Goal: Task Accomplishment & Management: Complete application form

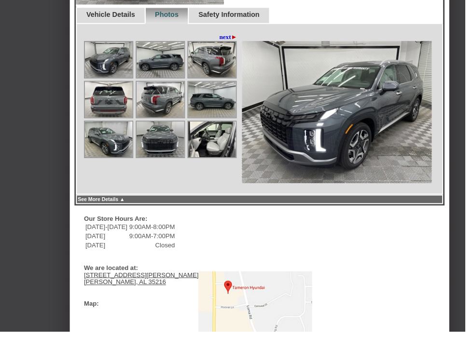
scroll to position [381, 0]
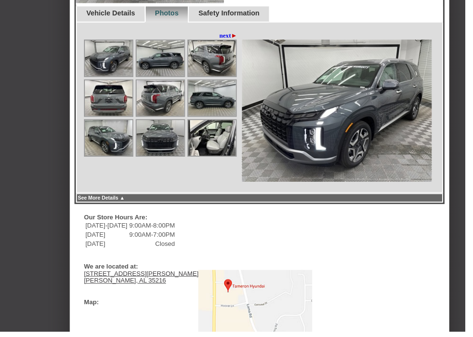
click at [230, 40] on link "next ►" at bounding box center [232, 36] width 18 height 8
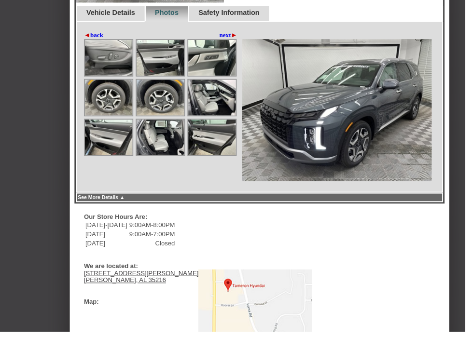
click at [116, 72] on img at bounding box center [110, 59] width 48 height 36
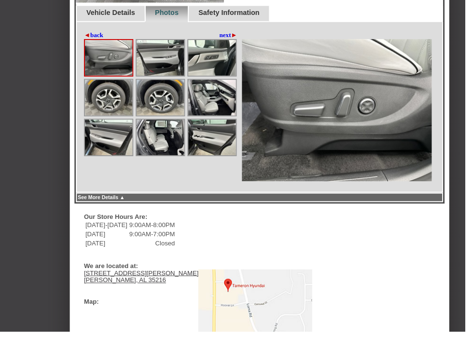
click at [411, 146] on img at bounding box center [342, 112] width 193 height 145
click at [101, 40] on link "◄ back" at bounding box center [95, 36] width 20 height 8
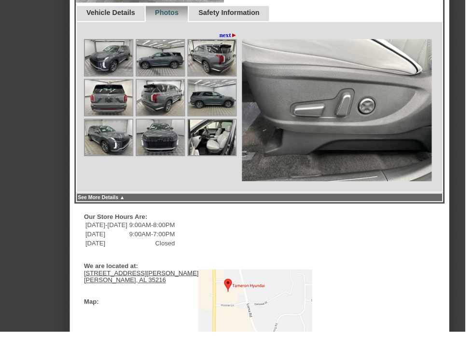
click at [122, 76] on img at bounding box center [110, 59] width 48 height 36
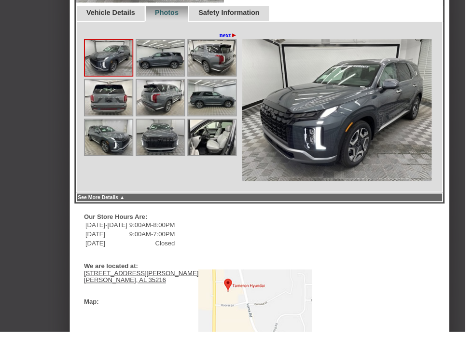
click at [165, 77] on img at bounding box center [163, 59] width 48 height 36
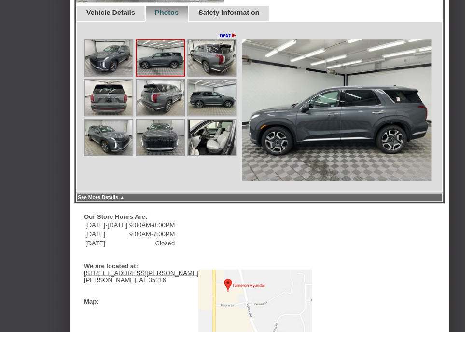
click at [222, 74] on img at bounding box center [216, 59] width 48 height 36
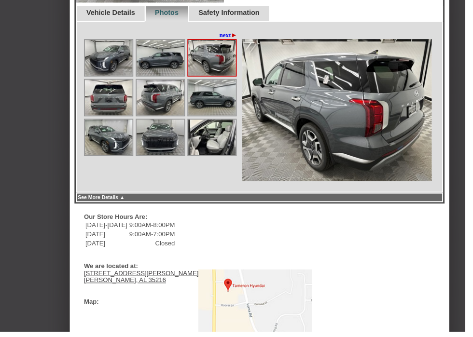
click at [126, 117] on img at bounding box center [110, 100] width 48 height 36
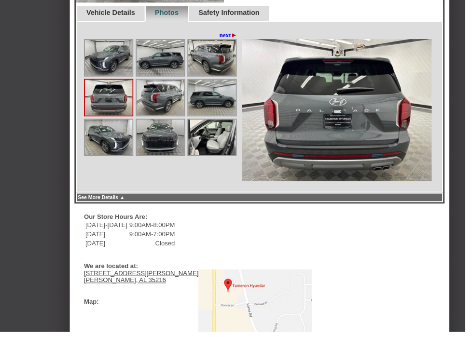
click at [171, 117] on img at bounding box center [163, 100] width 48 height 36
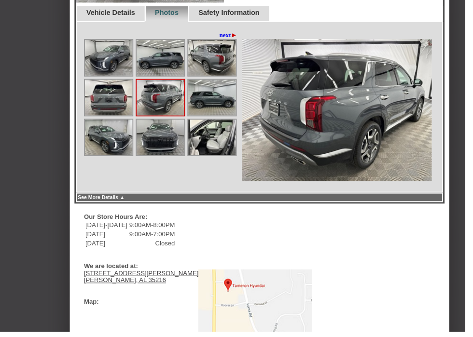
click at [226, 113] on img at bounding box center [216, 100] width 48 height 36
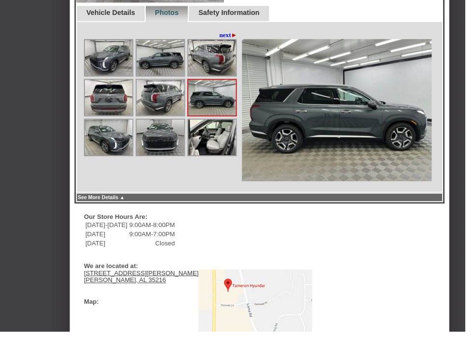
click at [122, 158] on img at bounding box center [110, 140] width 48 height 36
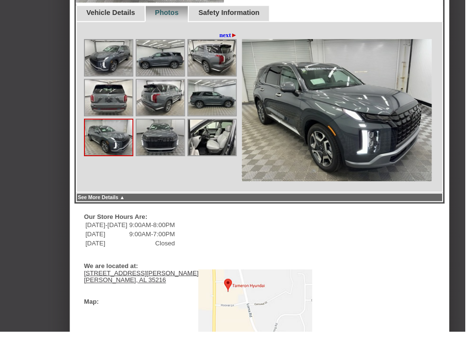
click at [169, 158] on img at bounding box center [163, 140] width 48 height 36
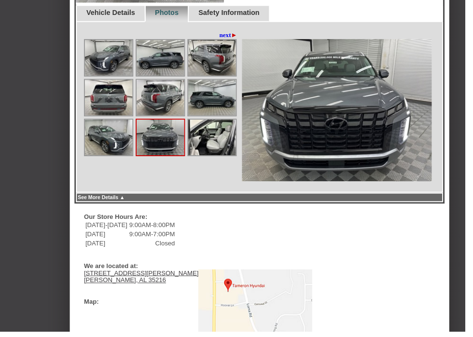
click at [221, 158] on img at bounding box center [216, 140] width 48 height 36
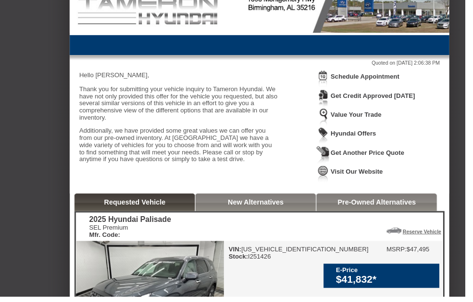
scroll to position [0, 0]
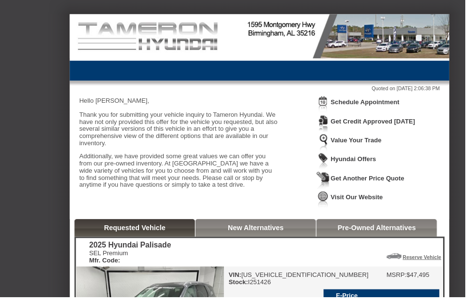
click at [388, 145] on link "Value Your Trade" at bounding box center [362, 142] width 52 height 7
